Goal: Information Seeking & Learning: Learn about a topic

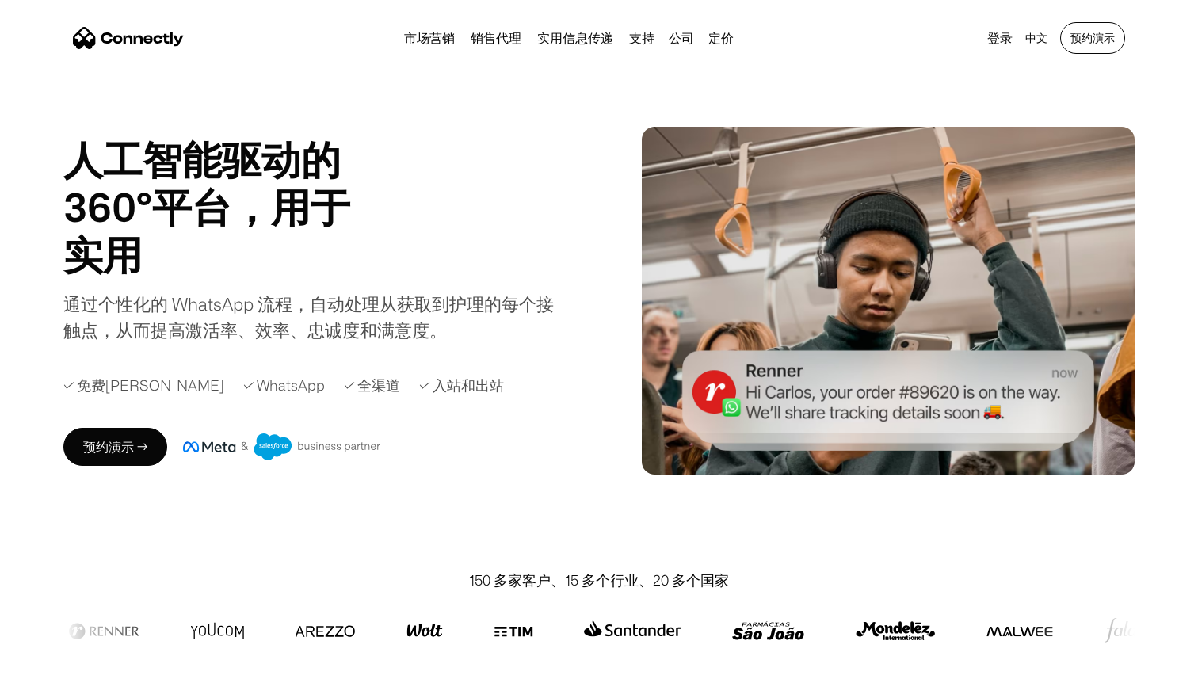
click at [1095, 33] on link "预约演示" at bounding box center [1092, 38] width 65 height 32
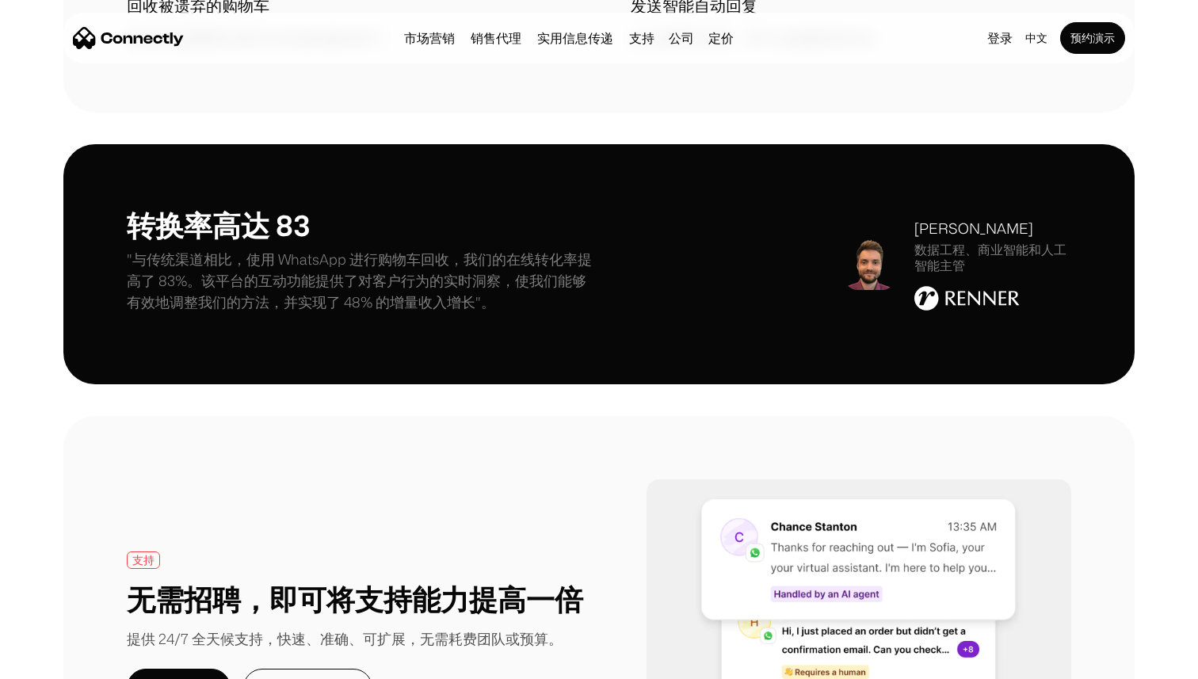
scroll to position [2297, 0]
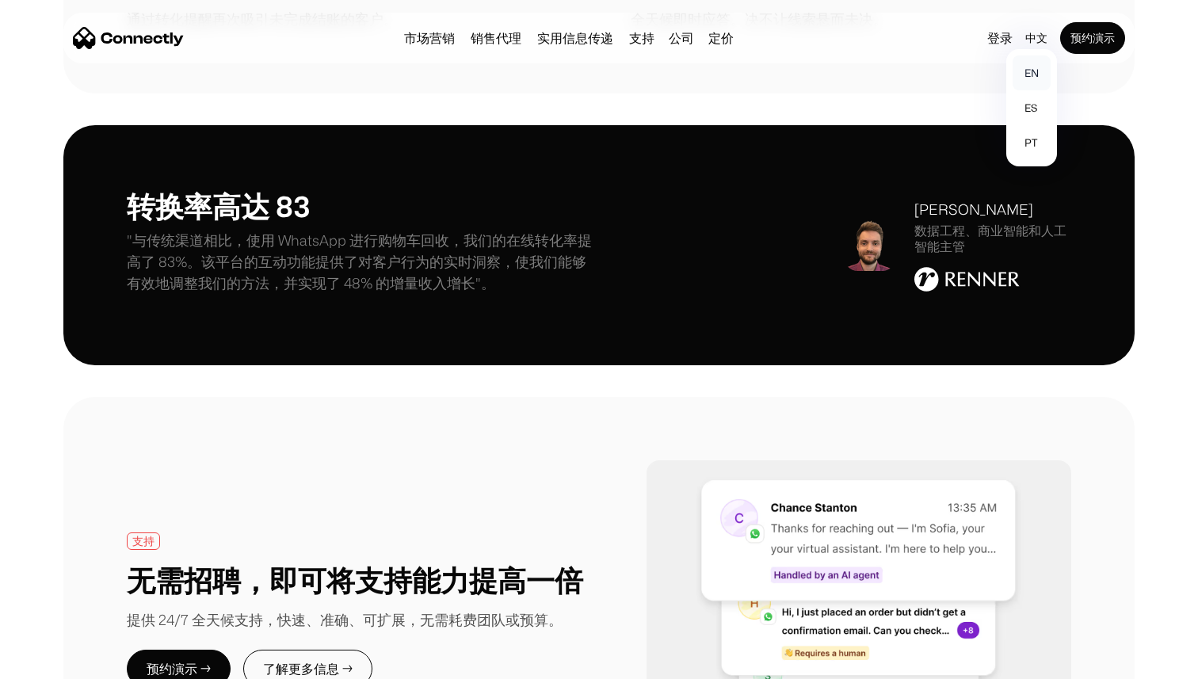
click at [1031, 70] on link "en" at bounding box center [1031, 72] width 38 height 35
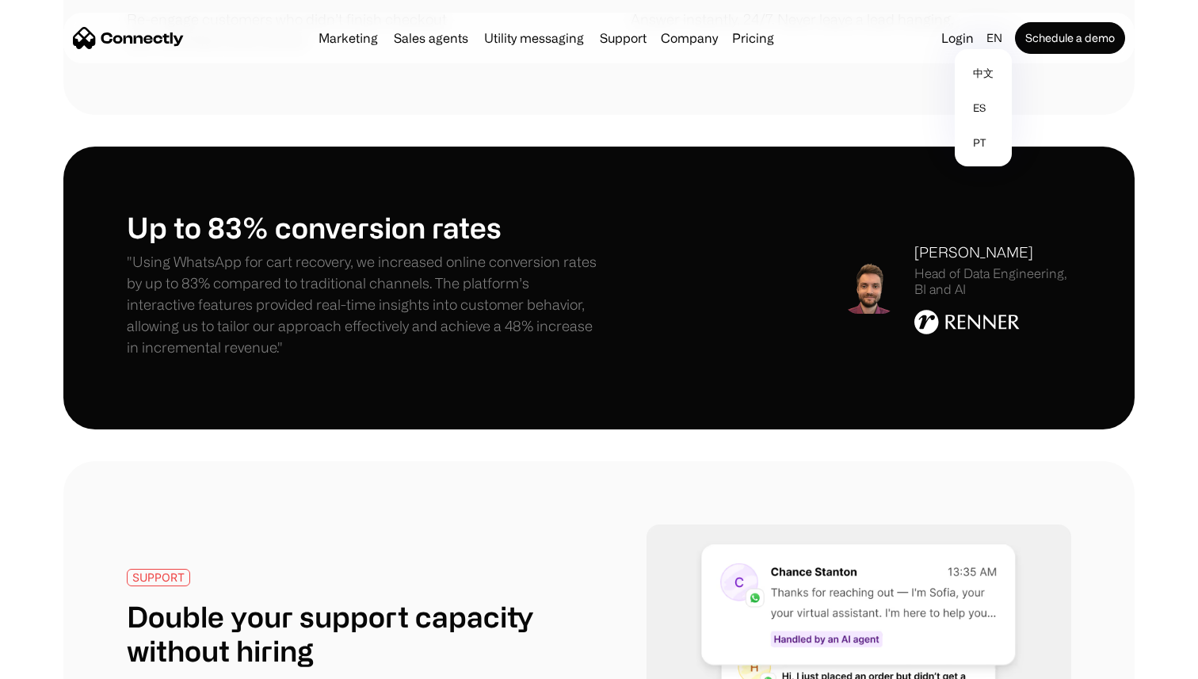
click at [625, 450] on section at bounding box center [599, 445] width 1198 height 32
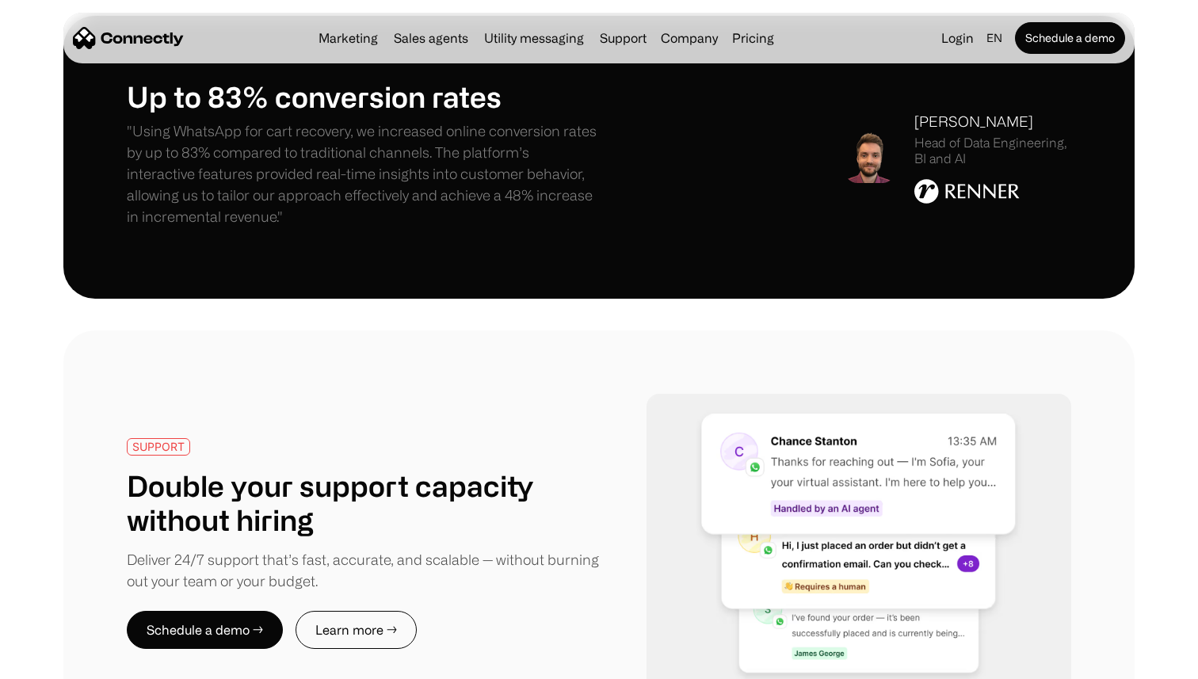
scroll to position [2565, 0]
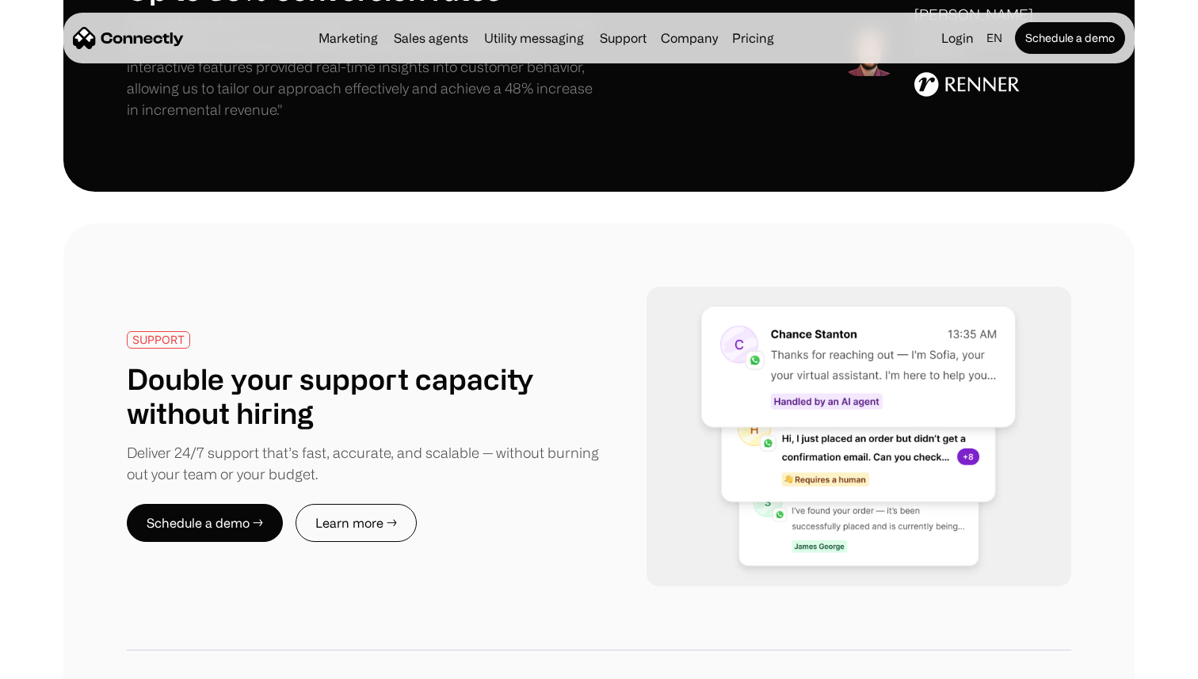
click at [668, 420] on img at bounding box center [858, 437] width 425 height 300
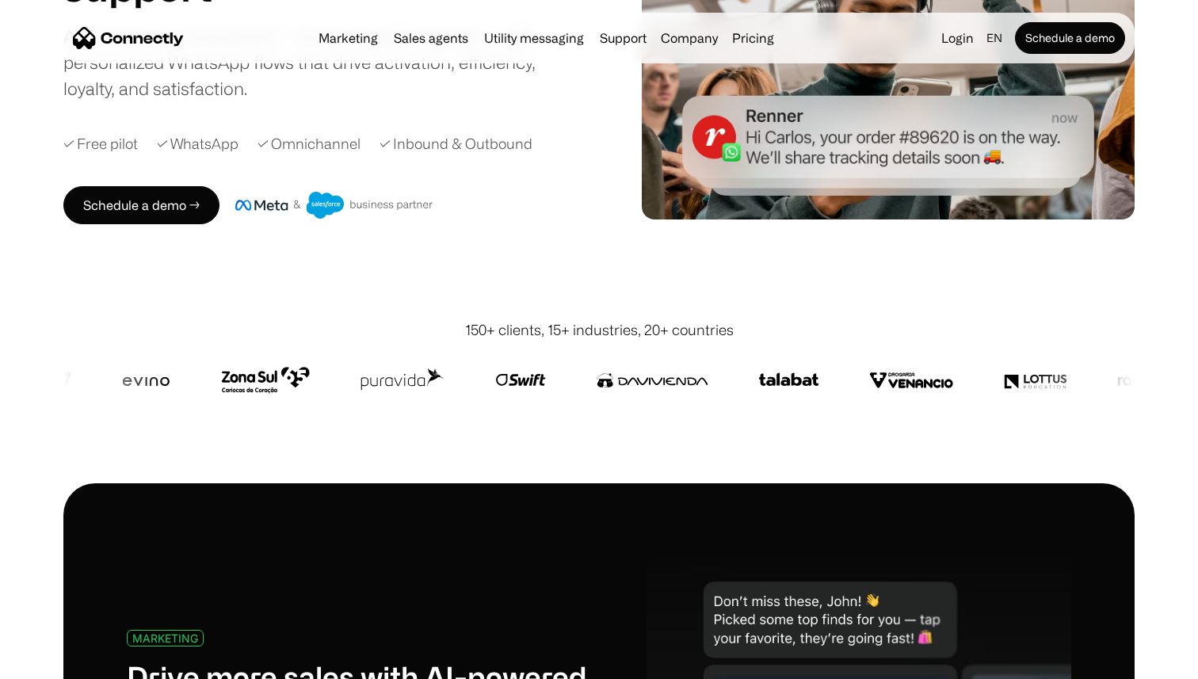
scroll to position [0, 0]
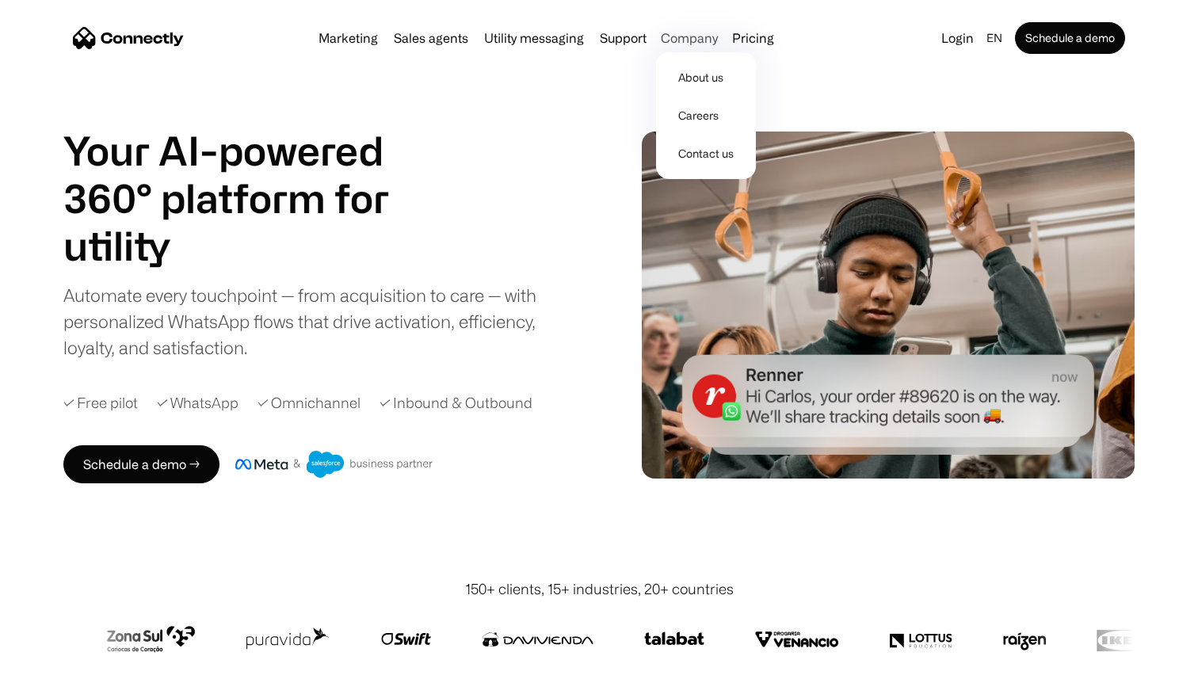
click at [678, 39] on div "Company" at bounding box center [689, 38] width 57 height 22
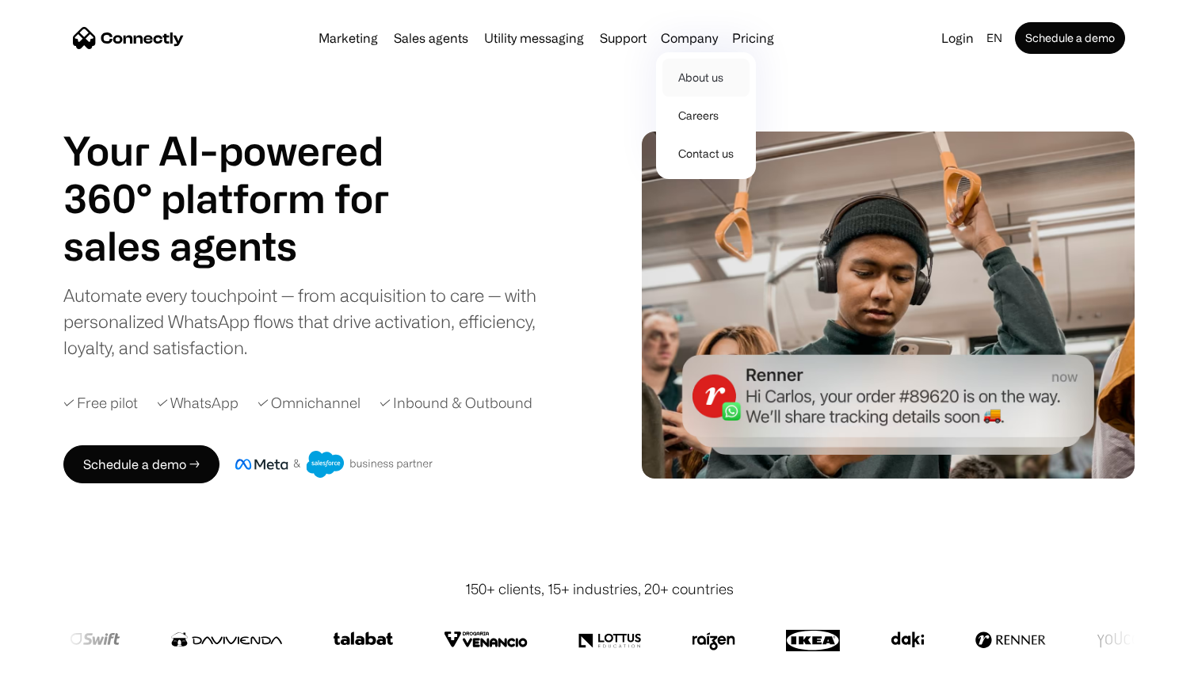
click at [690, 82] on link "About us" at bounding box center [705, 78] width 87 height 38
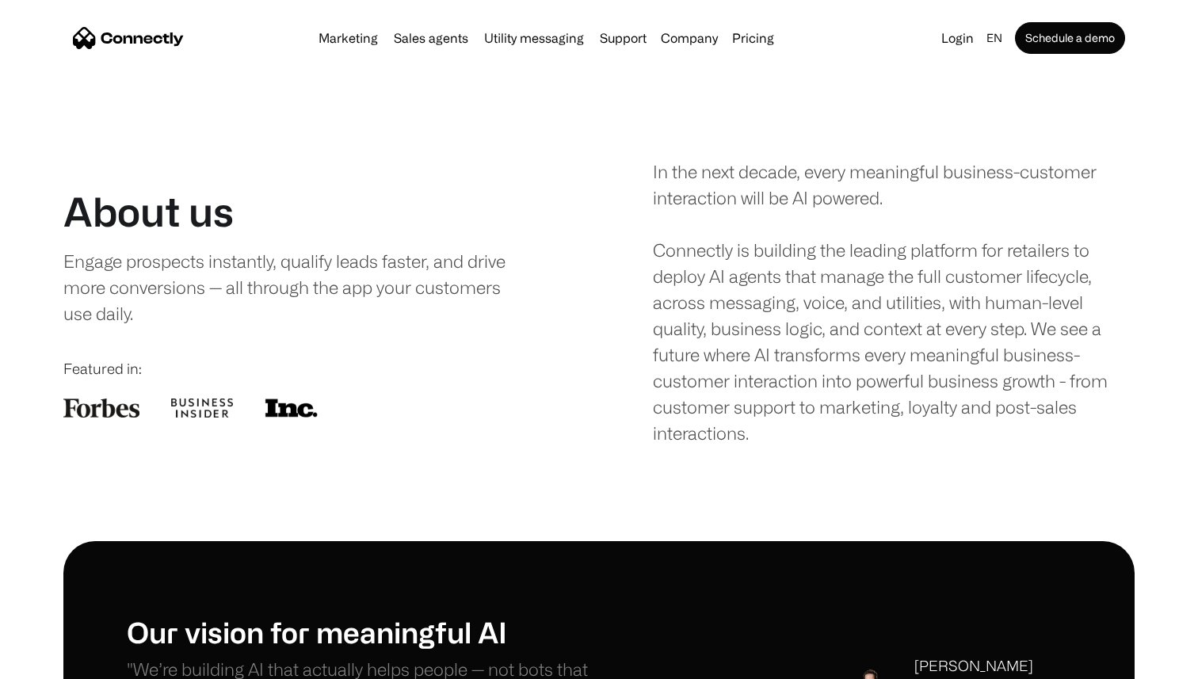
click at [712, 372] on div "In the next decade, every meaningful business-customer interaction will be AI p…" at bounding box center [894, 302] width 482 height 288
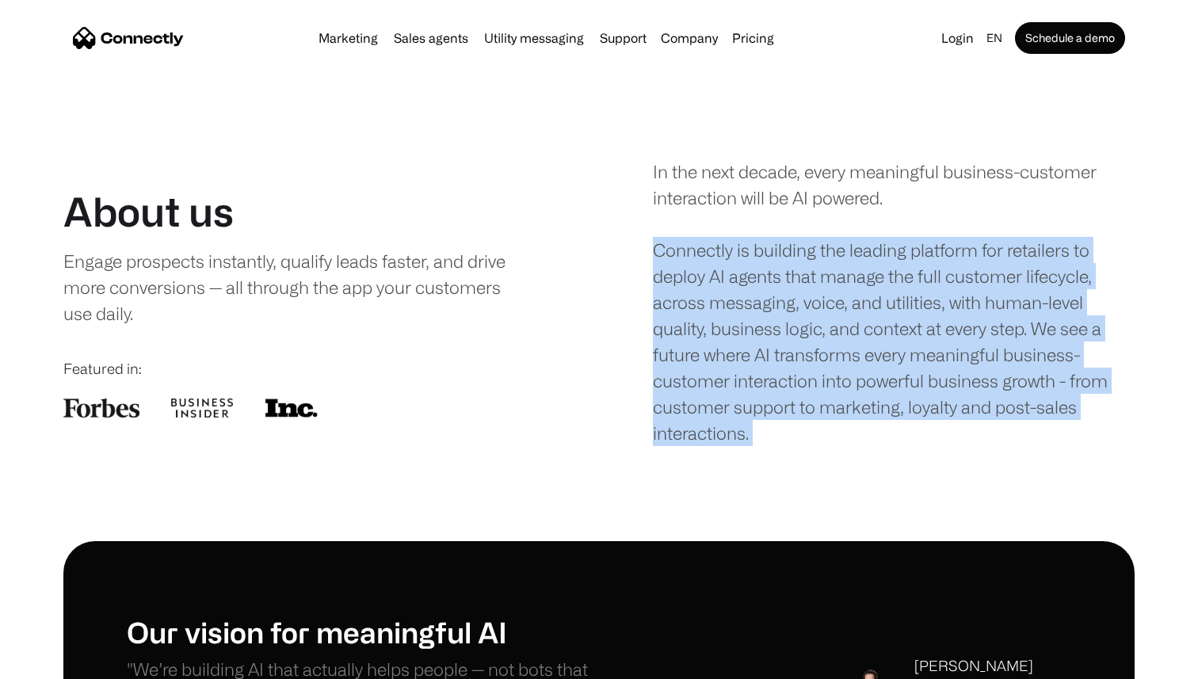
click at [832, 320] on div "In the next decade, every meaningful business-customer interaction will be AI p…" at bounding box center [894, 302] width 482 height 288
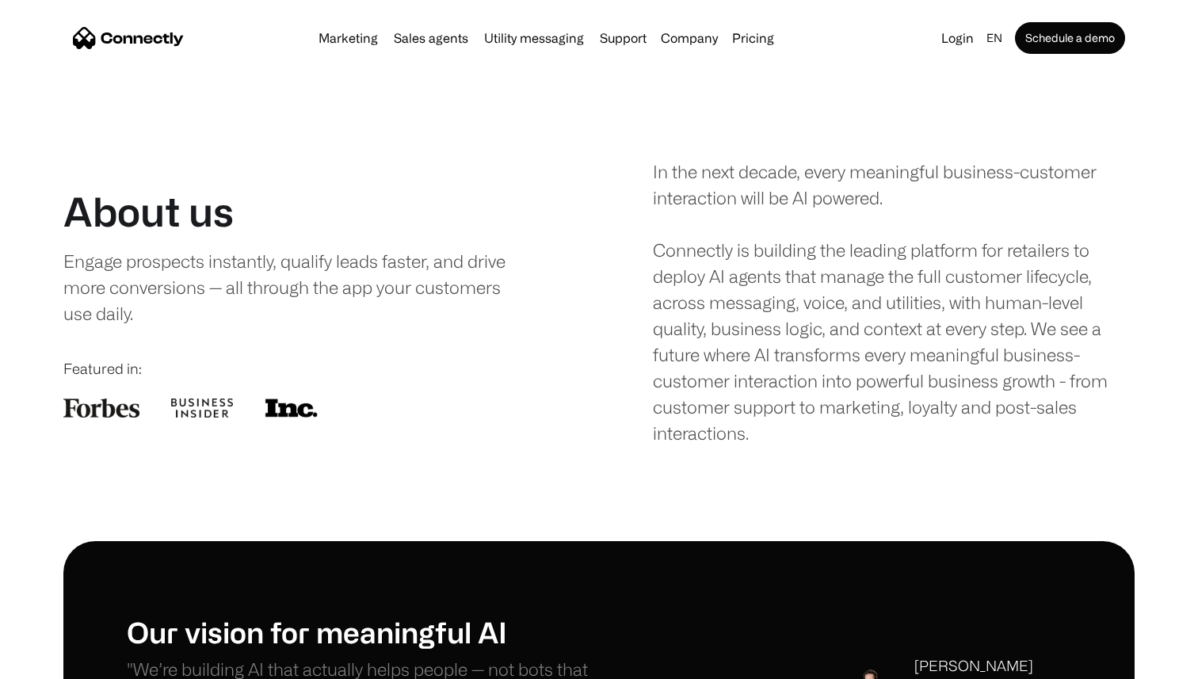
click at [751, 330] on div "In the next decade, every meaningful business-customer interaction will be AI p…" at bounding box center [894, 302] width 482 height 288
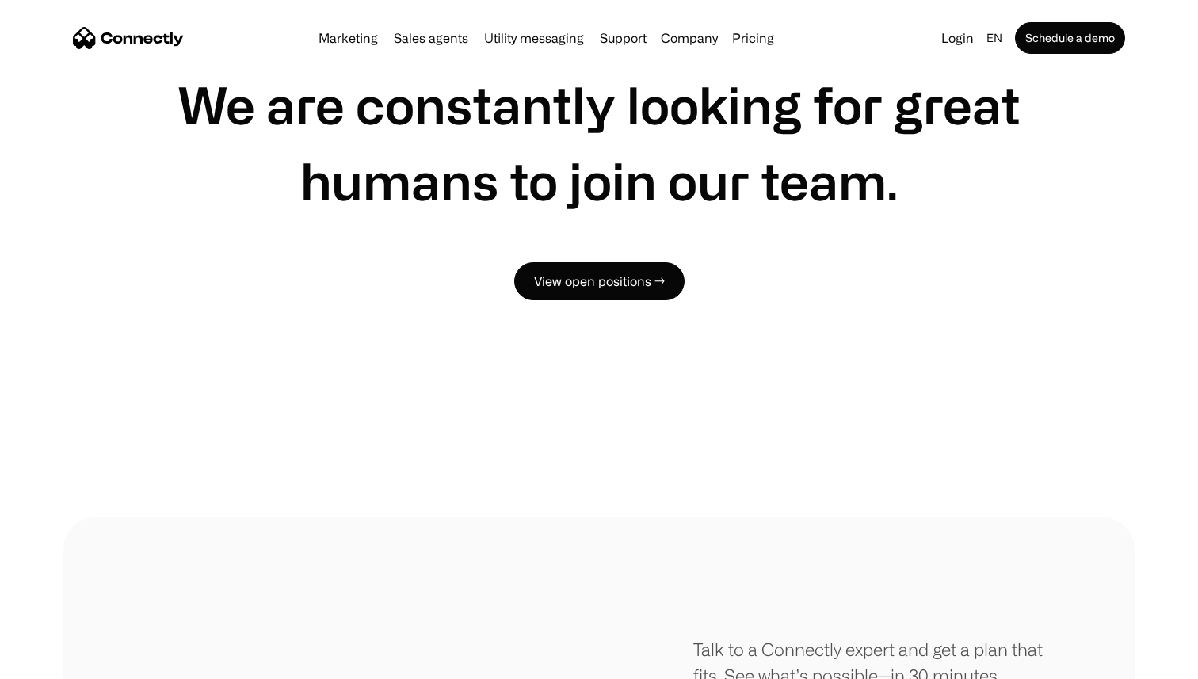
scroll to position [1037, 0]
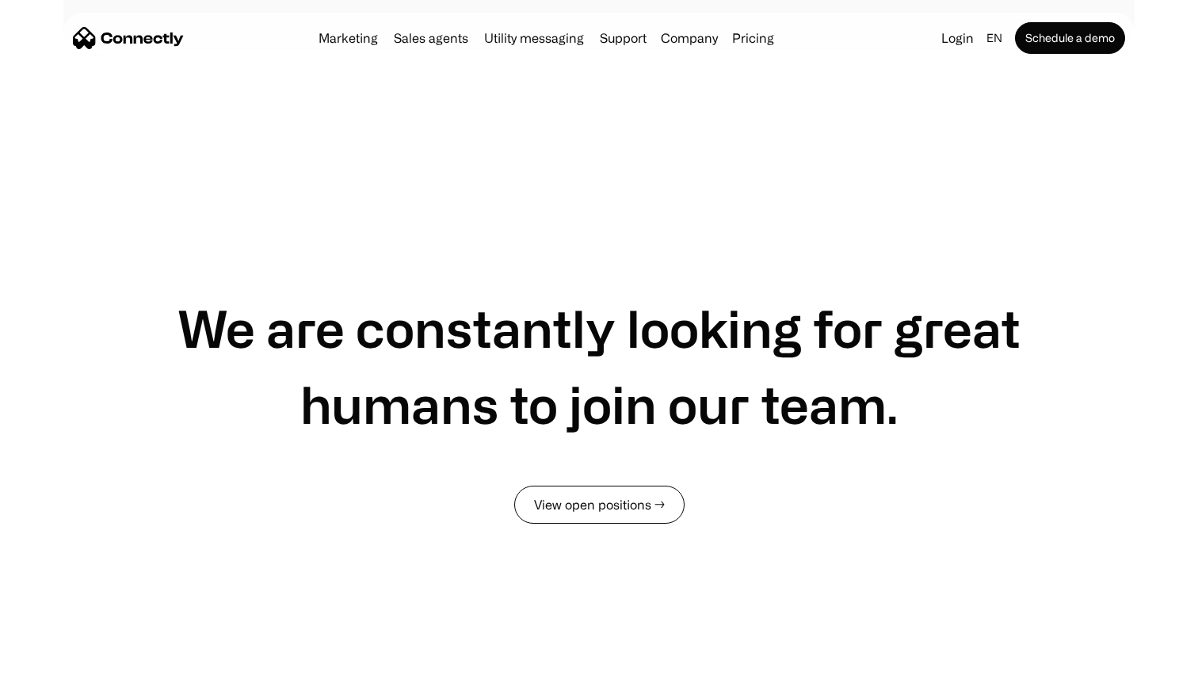
click at [583, 489] on link "View open positions →" at bounding box center [599, 505] width 170 height 38
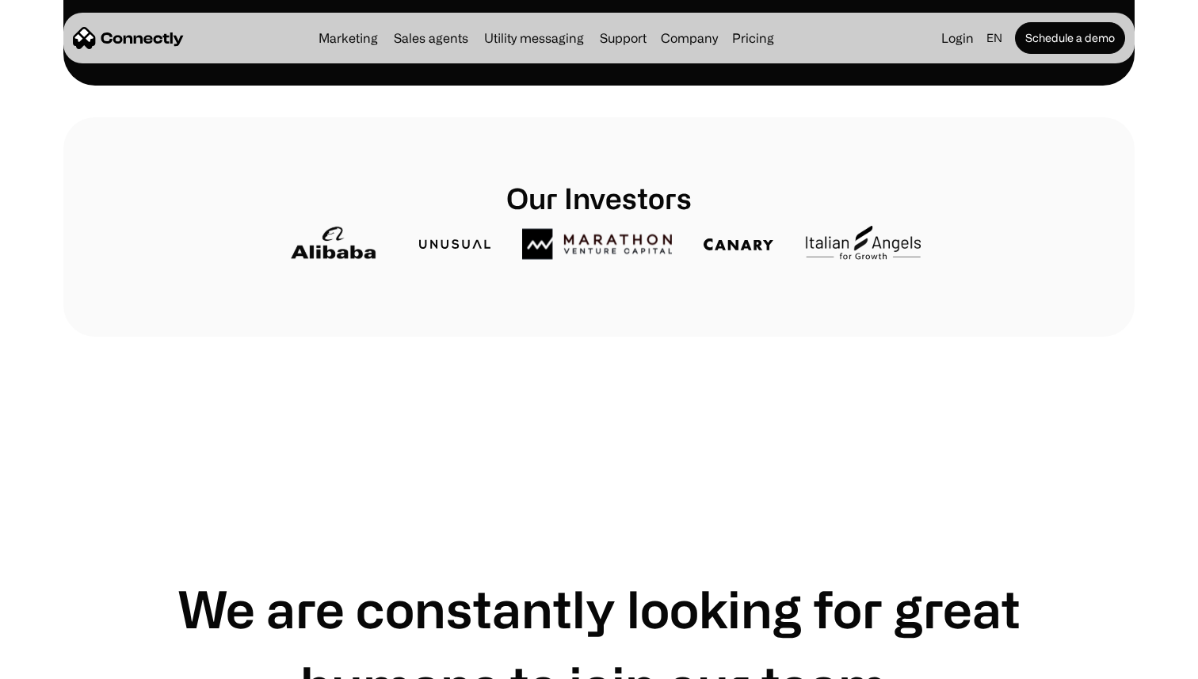
scroll to position [0, 0]
